Goal: Task Accomplishment & Management: Manage account settings

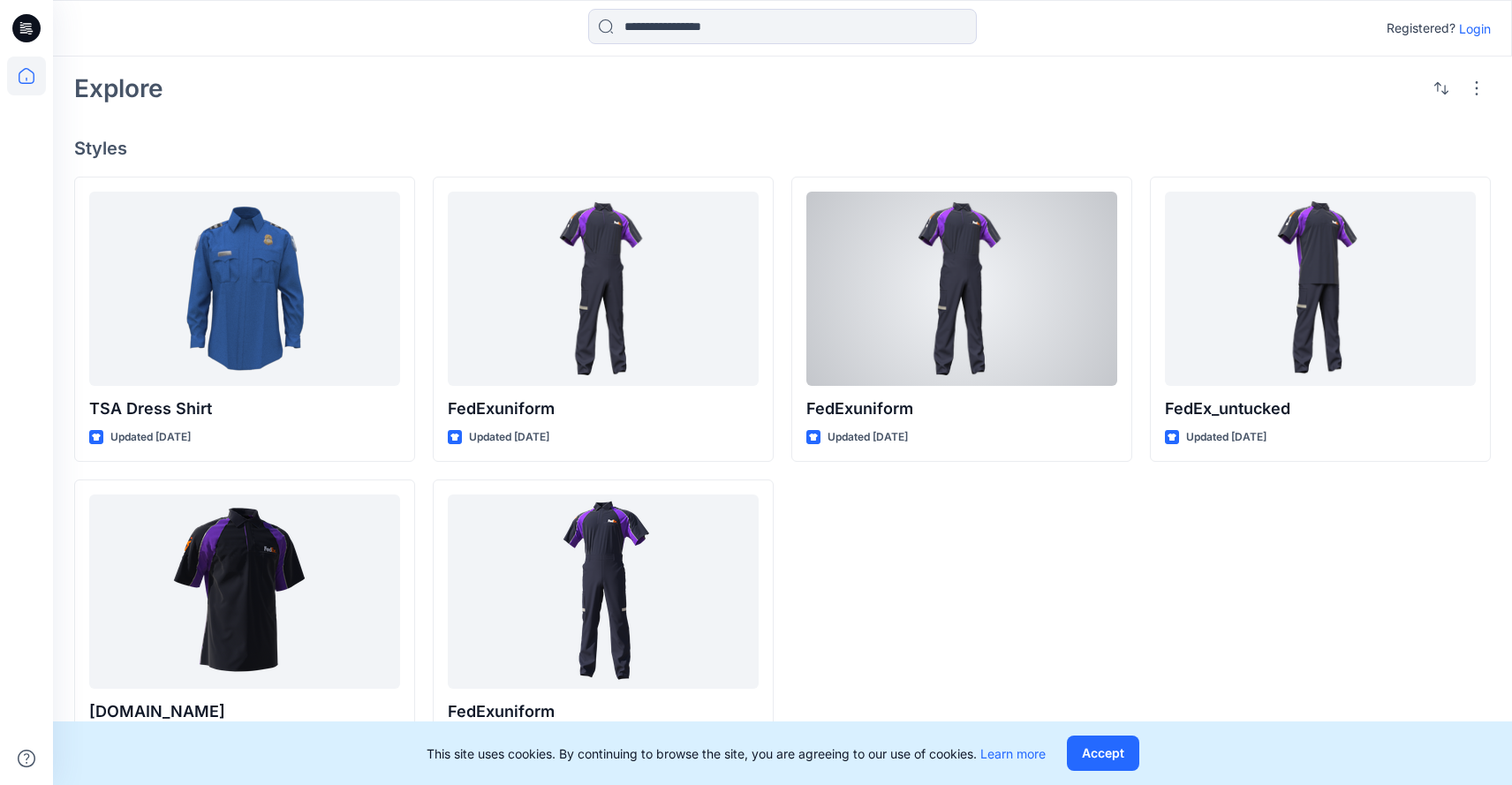
scroll to position [315, 0]
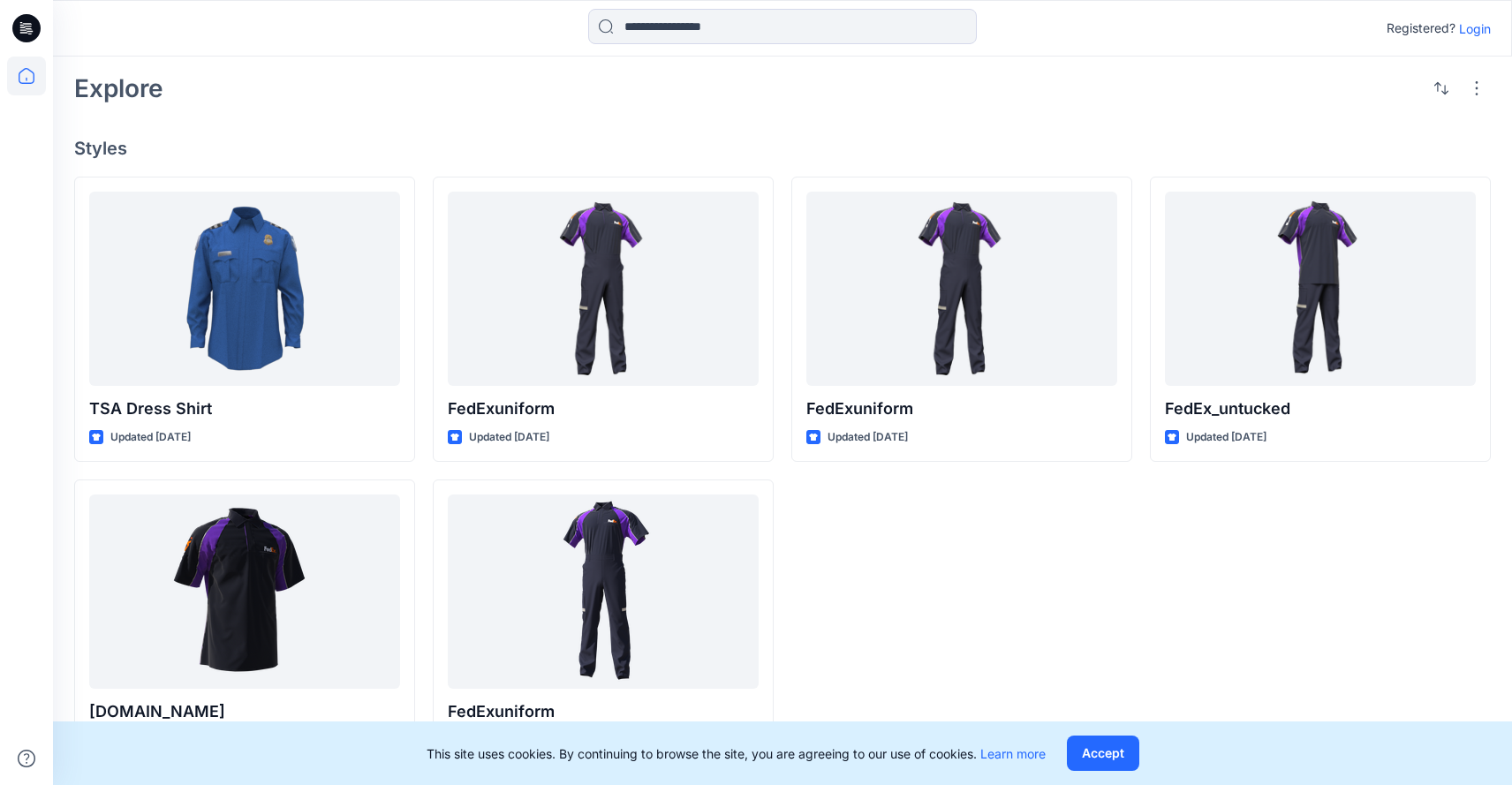
click at [1479, 31] on p "Login" at bounding box center [1474, 29] width 32 height 19
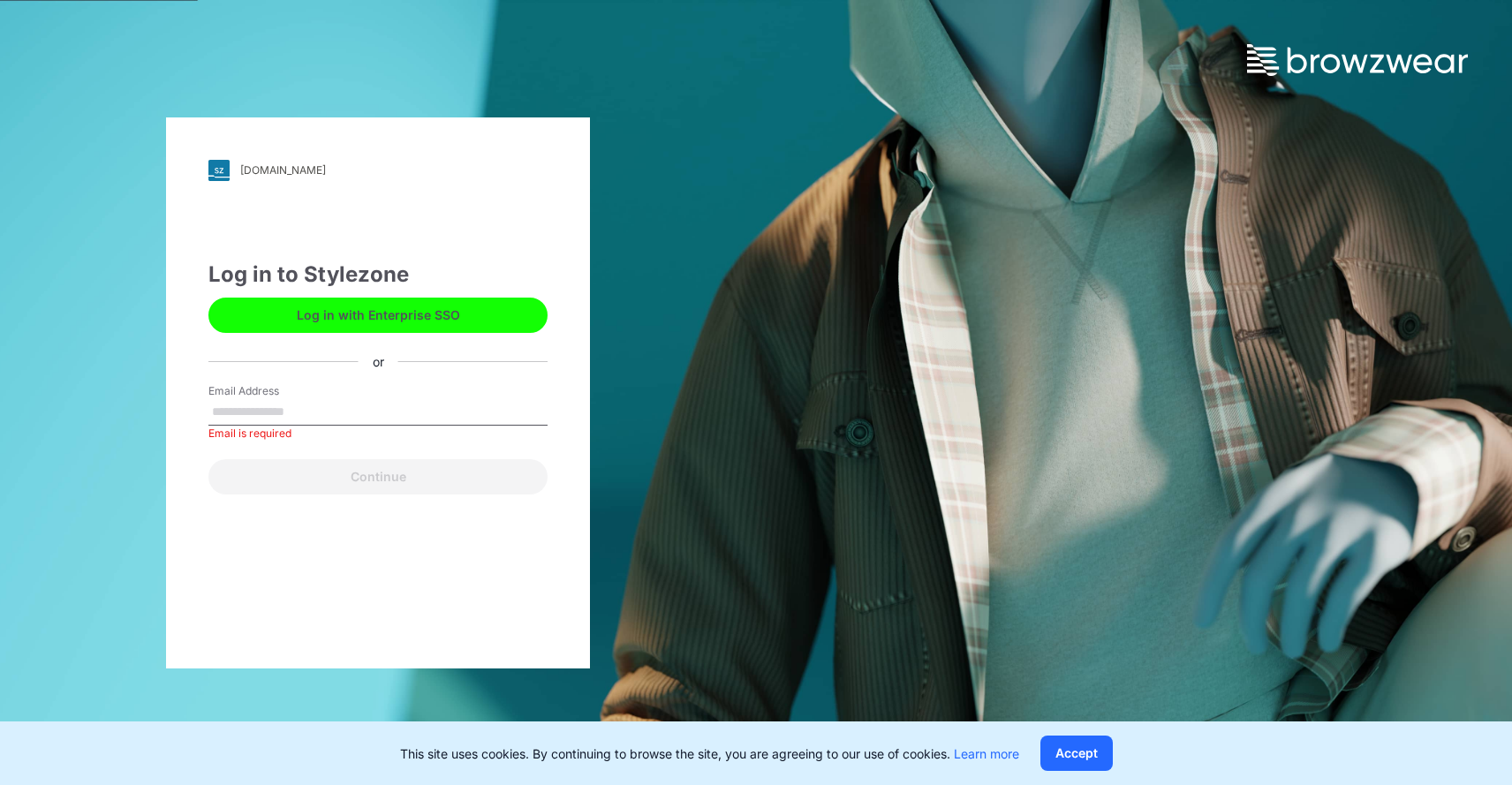
click at [319, 397] on label "Email Address" at bounding box center [270, 392] width 124 height 16
click at [319, 399] on input "Email Address" at bounding box center [378, 412] width 339 height 27
type input "**********"
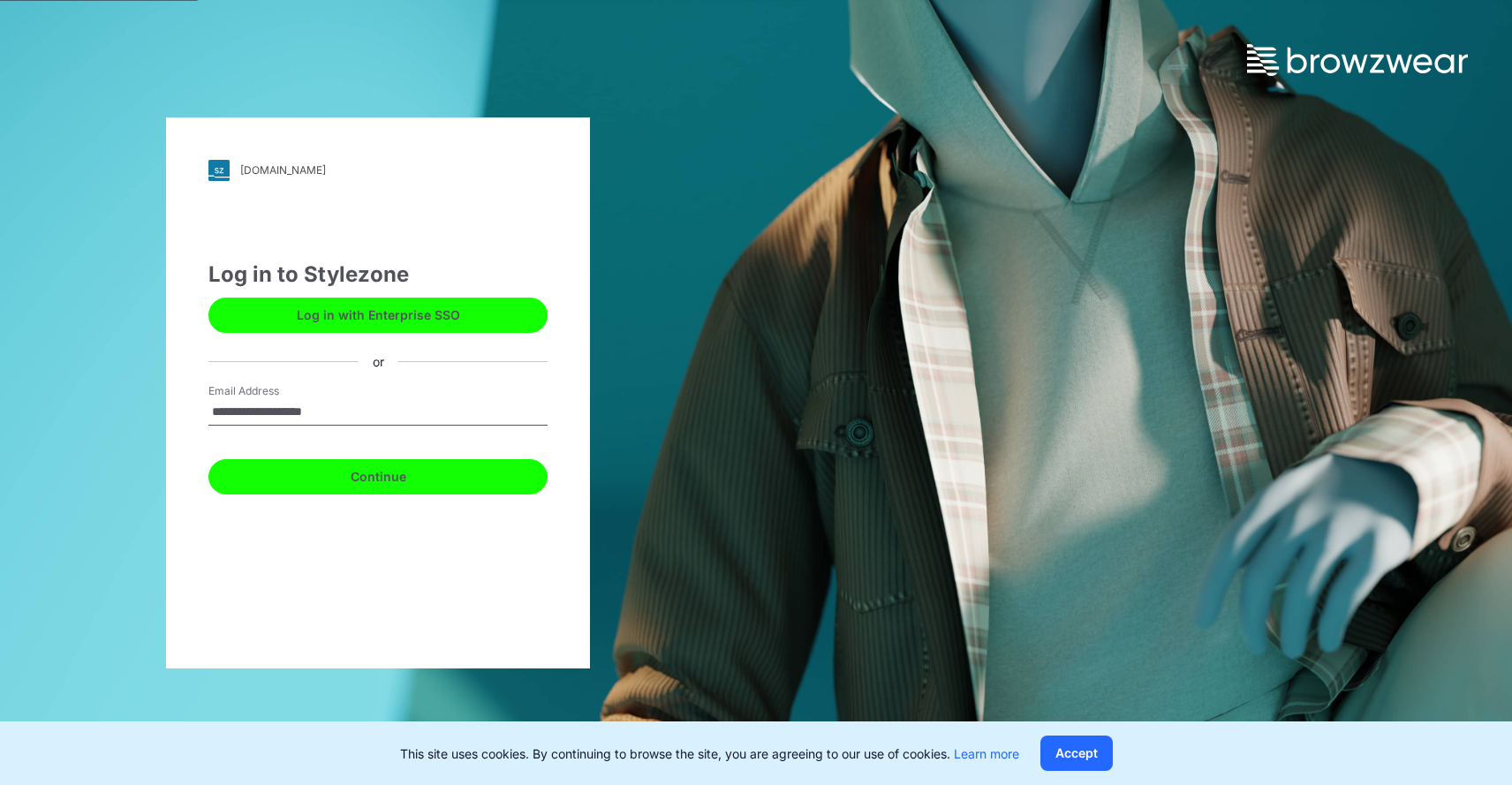
click at [378, 486] on button "Continue" at bounding box center [378, 476] width 339 height 35
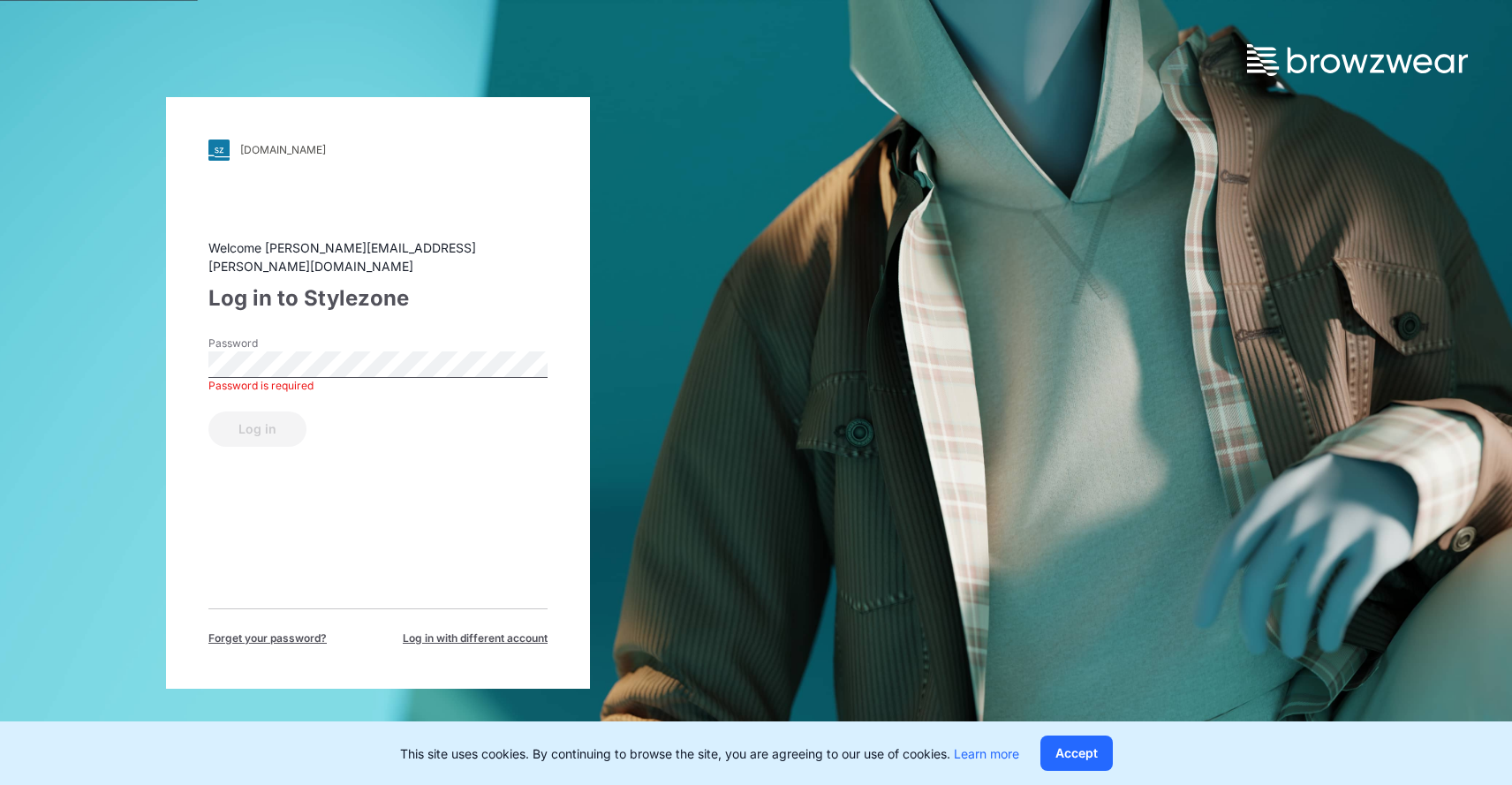
click at [292, 631] on span "Forget your password?" at bounding box center [267, 639] width 119 height 16
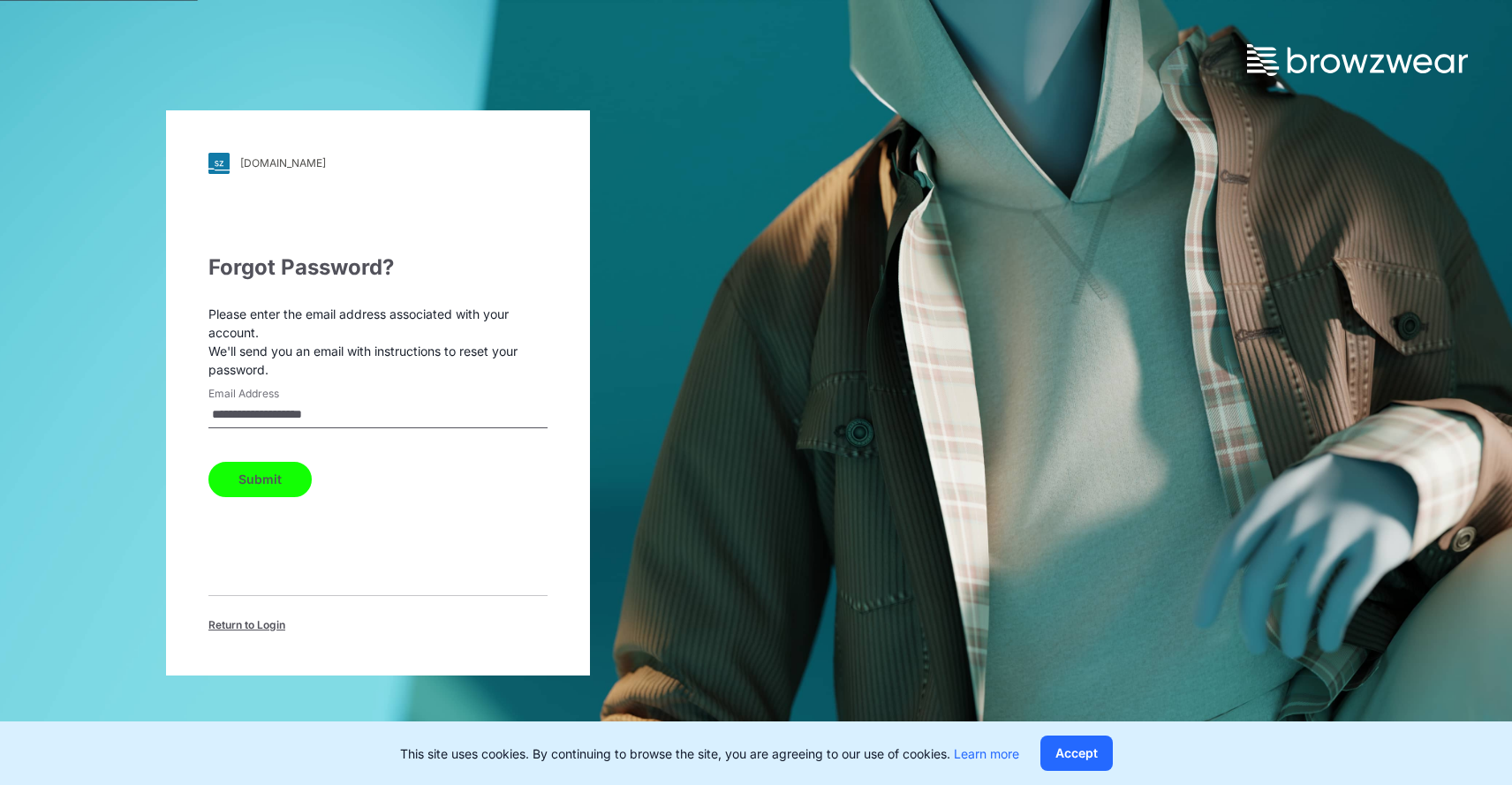
click at [263, 483] on button "Submit" at bounding box center [260, 479] width 104 height 35
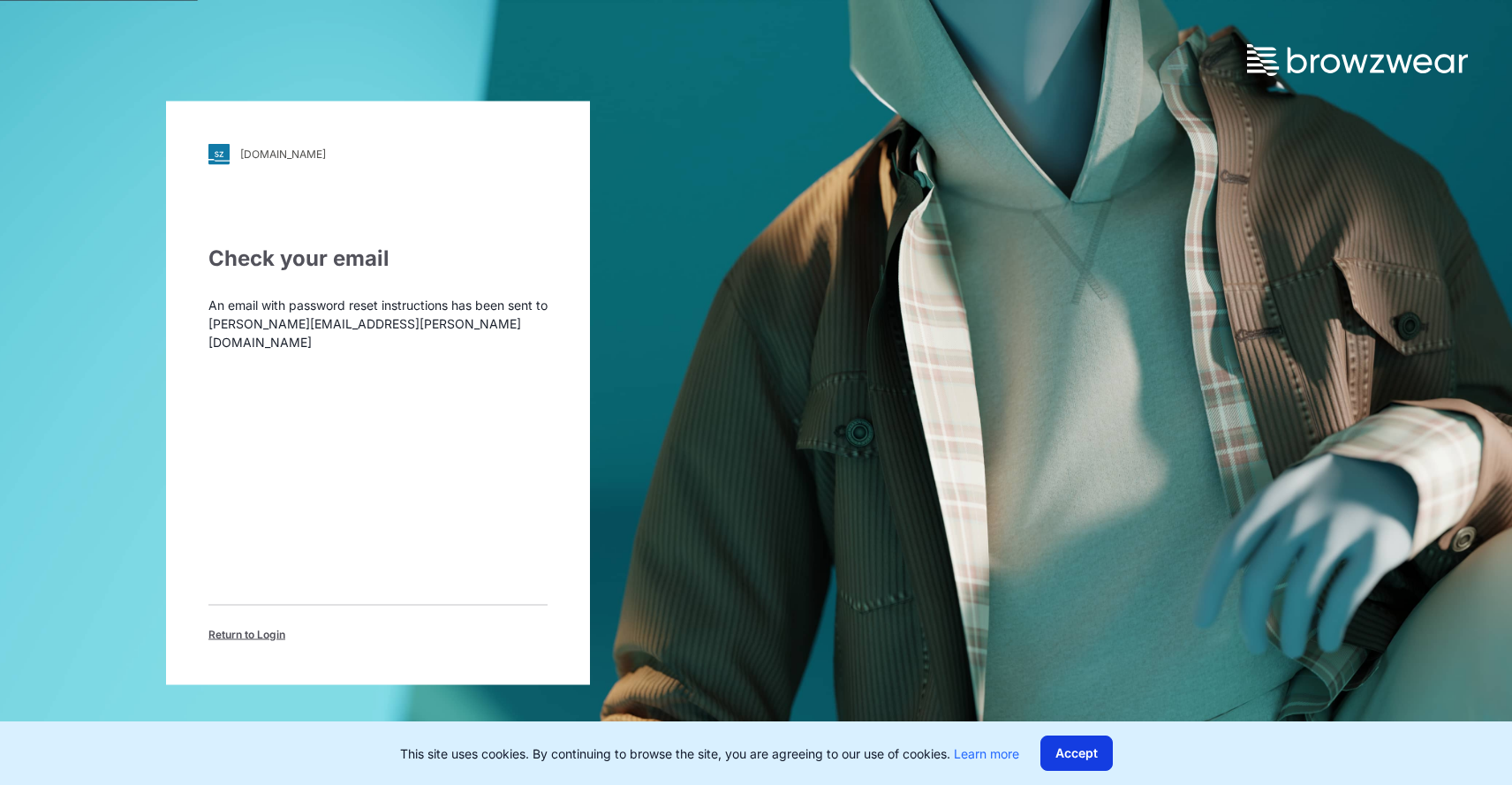
click at [1075, 753] on button "Accept" at bounding box center [1076, 752] width 73 height 35
